Goal: Task Accomplishment & Management: Manage account settings

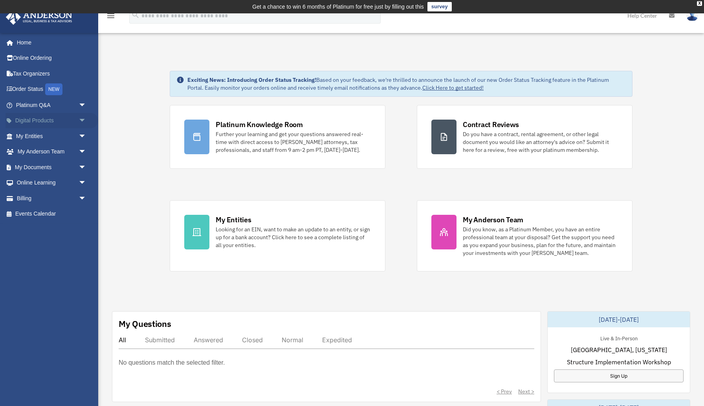
click at [80, 122] on span "arrow_drop_down" at bounding box center [87, 121] width 16 height 16
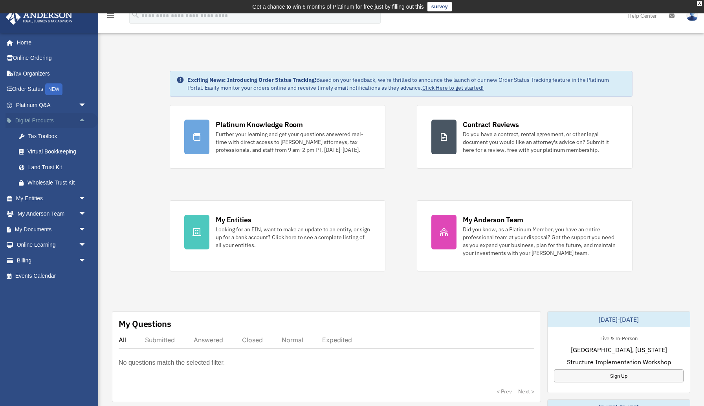
click at [80, 122] on span "arrow_drop_up" at bounding box center [87, 121] width 16 height 16
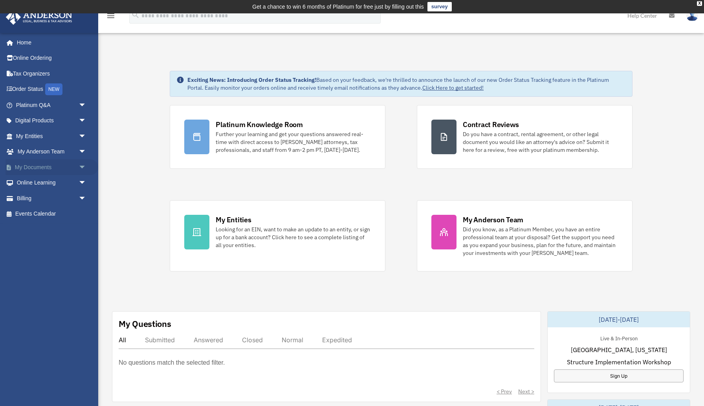
click at [79, 165] on span "arrow_drop_down" at bounding box center [87, 167] width 16 height 16
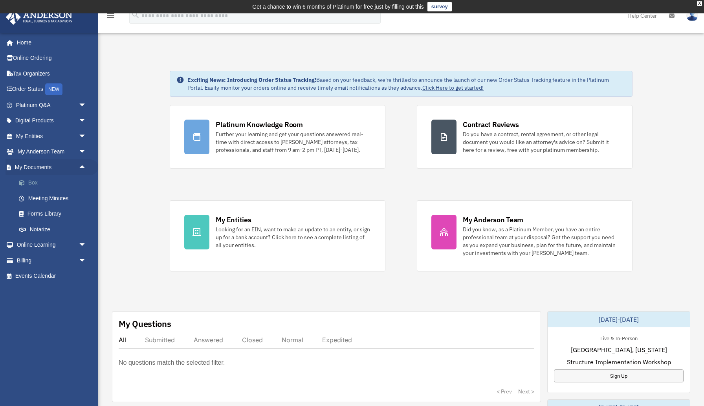
click at [60, 184] on link "Box" at bounding box center [54, 183] width 87 height 16
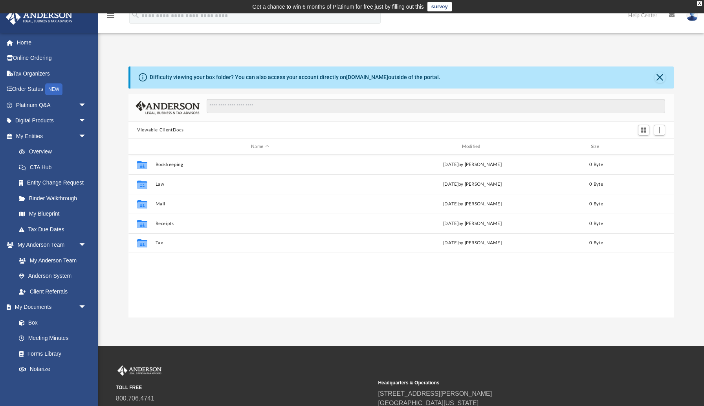
scroll to position [178, 545]
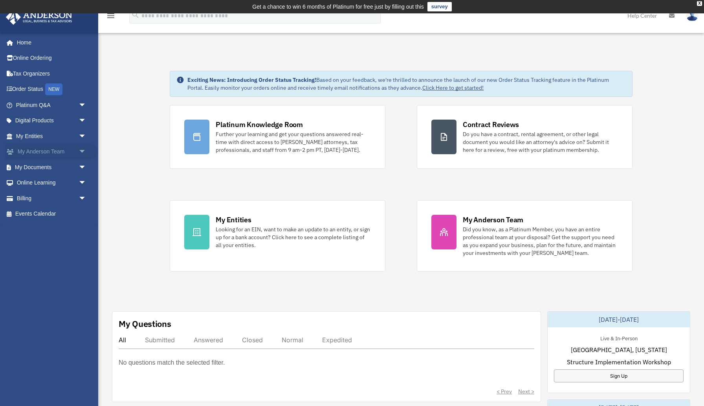
click at [49, 156] on link "My [PERSON_NAME] Team arrow_drop_down" at bounding box center [52, 152] width 93 height 16
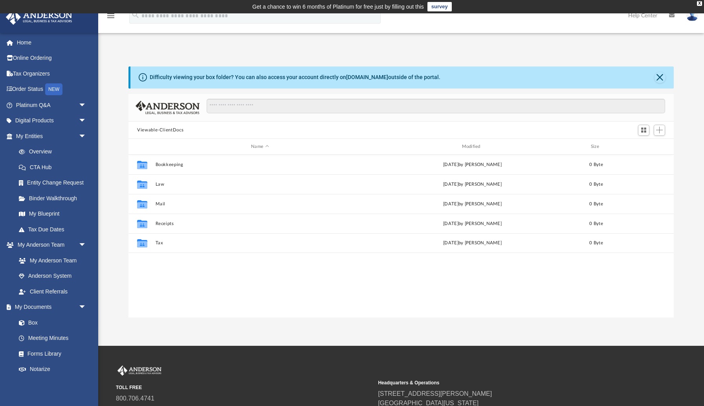
scroll to position [178, 545]
click at [663, 129] on span "Add" at bounding box center [659, 130] width 7 height 7
click at [643, 157] on li "New Folder" at bounding box center [648, 158] width 25 height 8
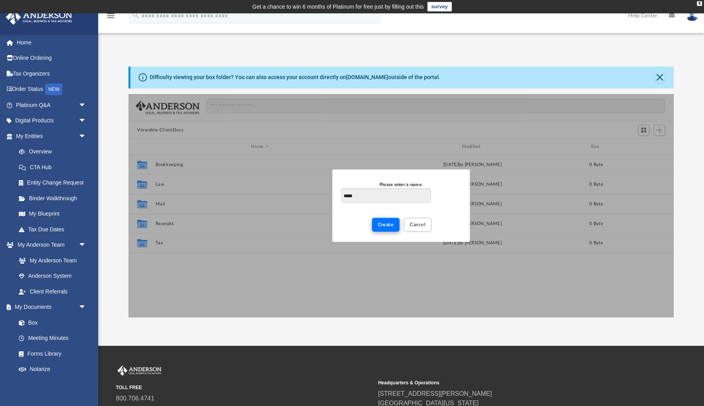
type input "*****"
click at [382, 226] on span "Create" at bounding box center [386, 224] width 16 height 5
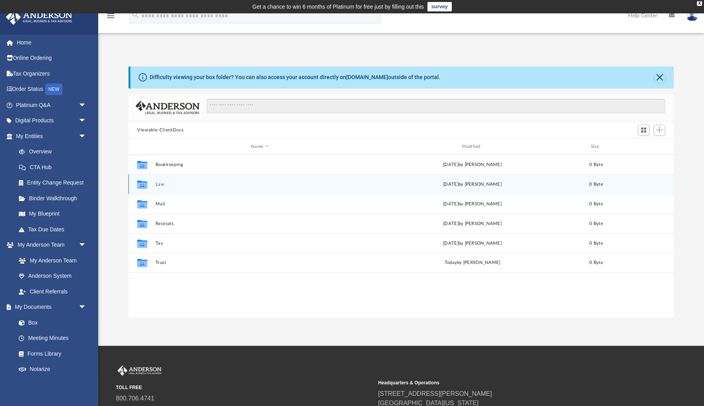
click at [336, 180] on div "Collaborated Folder Law Fri Sep 12 2025 by Charles Rogler 0 Byte" at bounding box center [402, 184] width 546 height 20
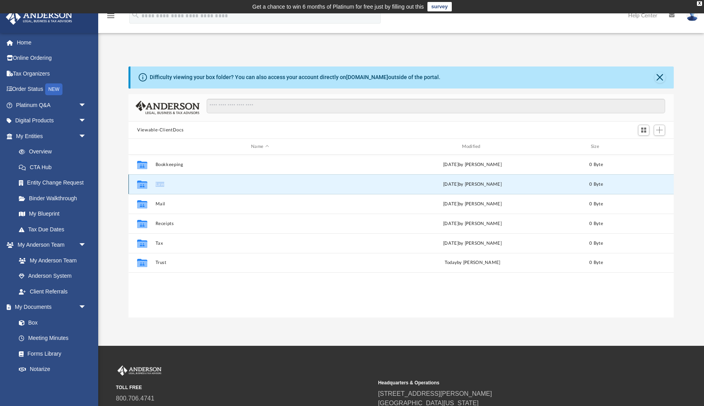
click at [336, 180] on div "Collaborated Folder Law Fri Sep 12 2025 by Charles Rogler 0 Byte" at bounding box center [402, 184] width 546 height 20
click at [143, 184] on icon "grid" at bounding box center [142, 184] width 10 height 8
click at [188, 185] on button "Law" at bounding box center [260, 184] width 209 height 5
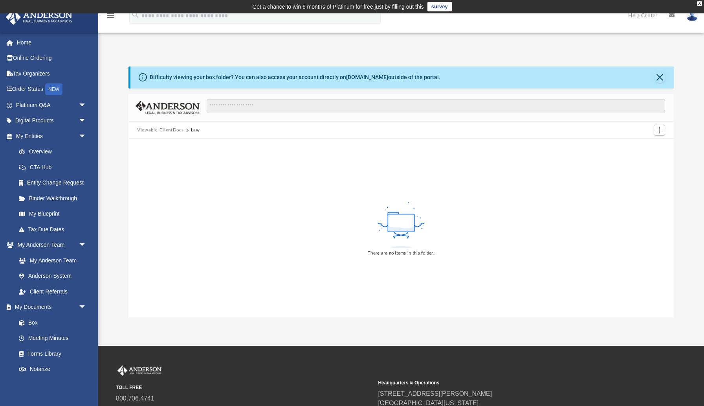
click at [194, 130] on button "Law" at bounding box center [195, 130] width 9 height 7
click at [195, 130] on button "Law" at bounding box center [195, 130] width 9 height 7
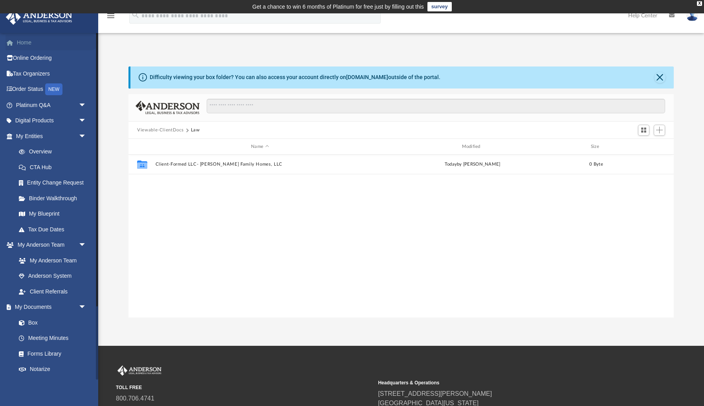
click at [22, 41] on link "Home" at bounding box center [52, 43] width 93 height 16
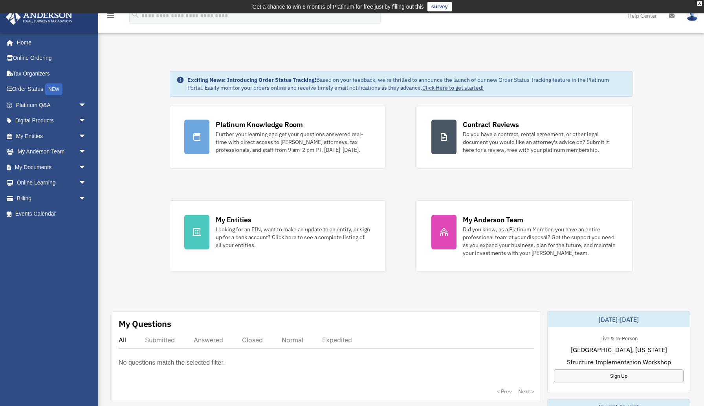
click at [520, 139] on div "Do you have a contract, rental agreement, or other legal document you would lik…" at bounding box center [540, 142] width 155 height 24
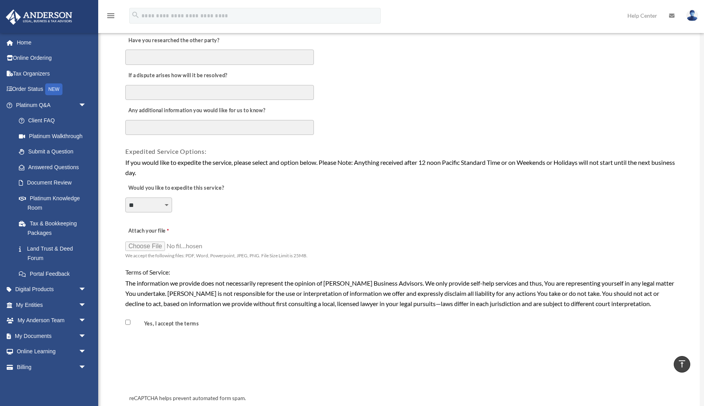
scroll to position [477, 0]
click at [479, 135] on div "Any additional information you would like for us to know?" at bounding box center [400, 119] width 551 height 38
click at [80, 105] on span "arrow_drop_down" at bounding box center [87, 105] width 16 height 16
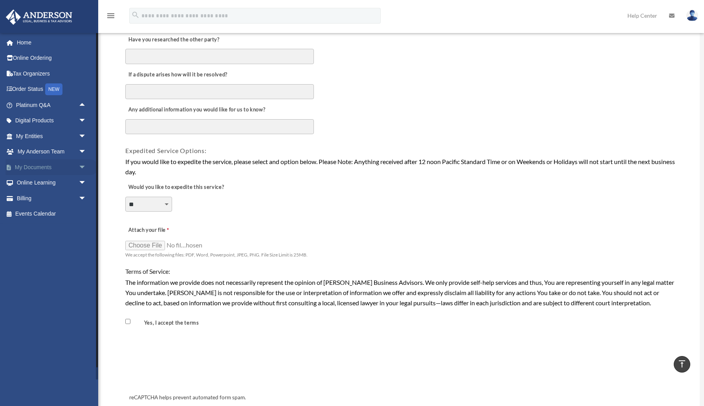
click at [60, 163] on link "My Documents arrow_drop_down" at bounding box center [52, 167] width 93 height 16
click at [84, 165] on span "arrow_drop_down" at bounding box center [87, 167] width 16 height 16
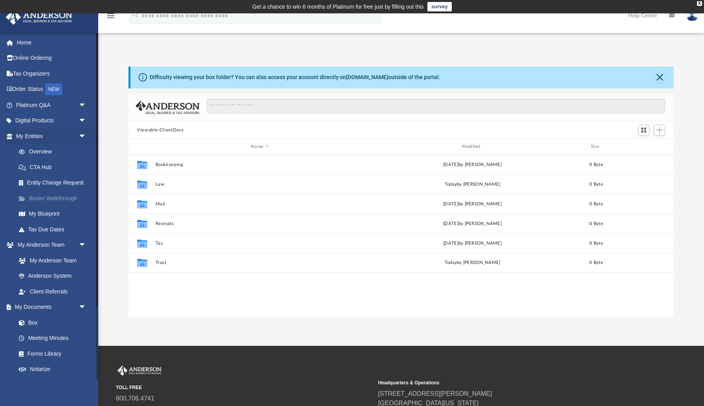
scroll to position [178, 545]
click at [57, 333] on link "Meeting Minutes" at bounding box center [54, 338] width 87 height 16
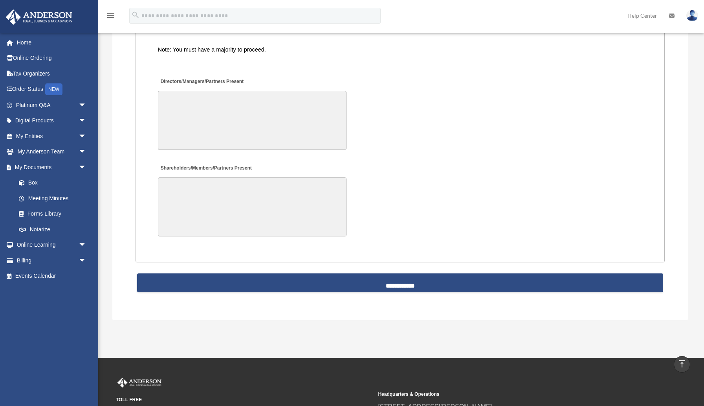
scroll to position [1618, 0]
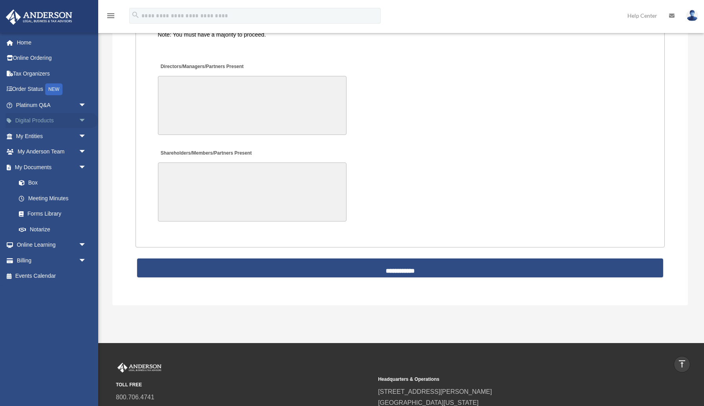
click at [50, 123] on link "Digital Products arrow_drop_down" at bounding box center [52, 121] width 93 height 16
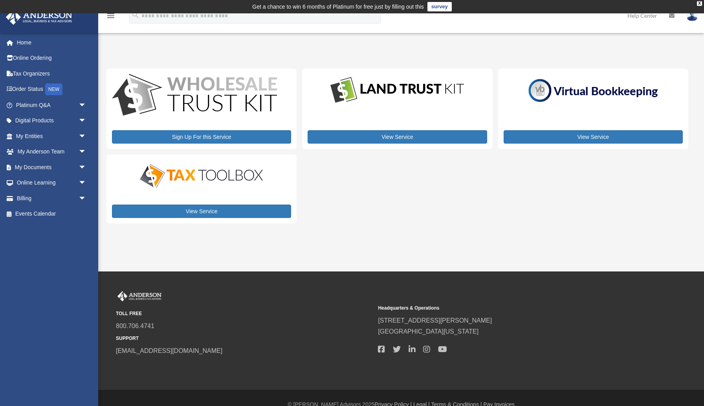
click at [191, 187] on img at bounding box center [202, 176] width 138 height 28
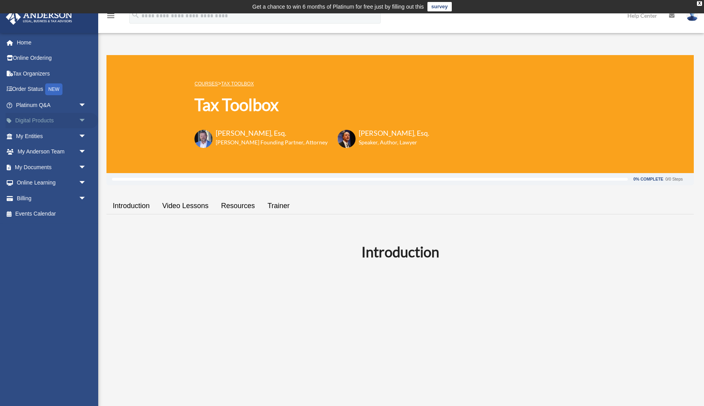
click at [83, 119] on span "arrow_drop_down" at bounding box center [87, 121] width 16 height 16
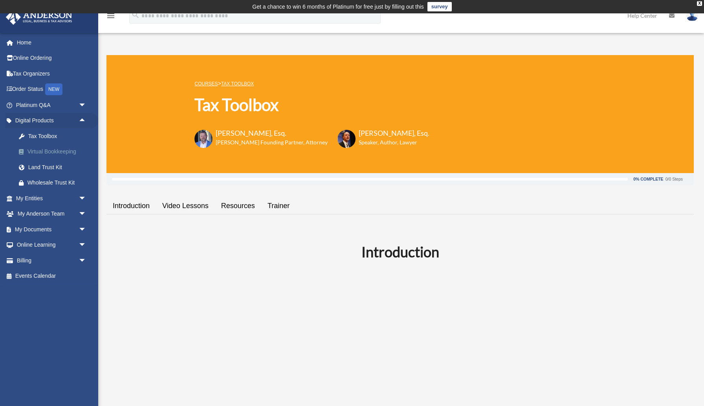
click at [68, 150] on div "Virtual Bookkeeping" at bounding box center [58, 152] width 61 height 10
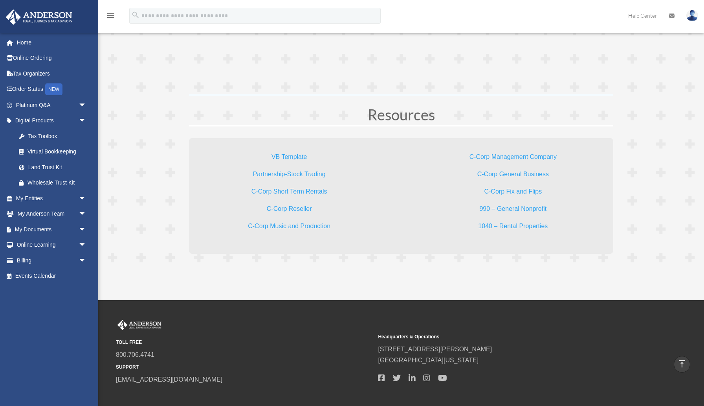
scroll to position [2346, 0]
